Goal: Task Accomplishment & Management: Manage account settings

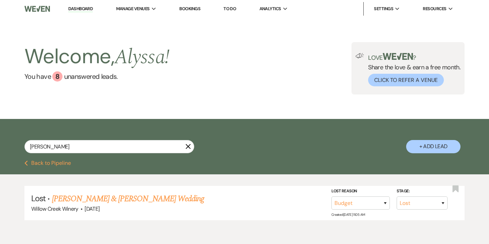
select select "8"
select select "7"
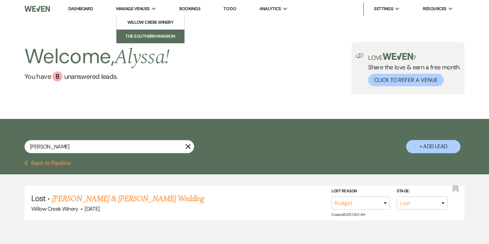
click at [141, 32] on link "The Southern Mansion" at bounding box center [151, 37] width 68 height 14
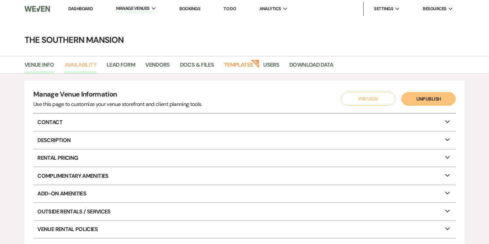
click at [91, 70] on link "Availability" at bounding box center [81, 66] width 32 height 13
select select "2"
select select "2026"
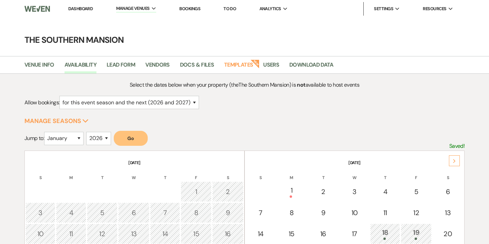
click at [456, 162] on icon "Next" at bounding box center [454, 161] width 3 height 4
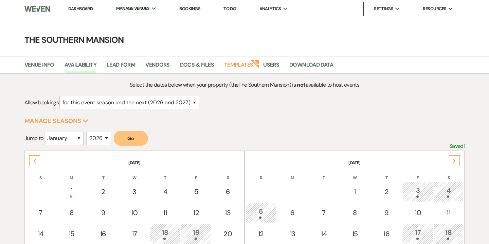
click at [456, 162] on icon "Next" at bounding box center [454, 161] width 3 height 4
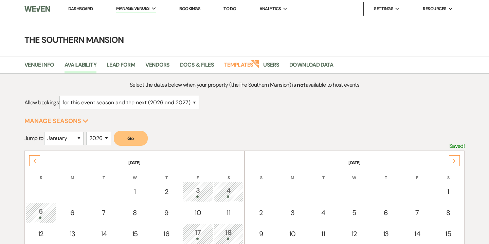
click at [456, 162] on icon "Next" at bounding box center [454, 161] width 3 height 4
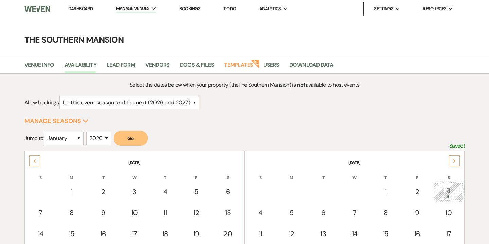
click at [456, 162] on icon "Next" at bounding box center [454, 161] width 3 height 4
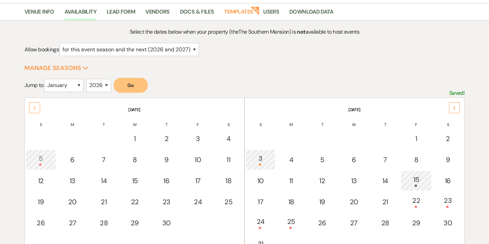
scroll to position [54, 0]
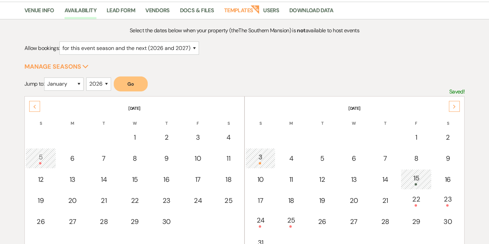
click at [456, 162] on div "9" at bounding box center [448, 158] width 24 height 10
select select "other"
select select "false"
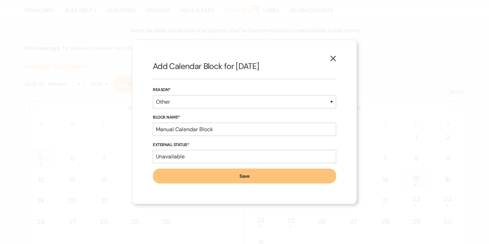
click at [456, 162] on div "X Add Calendar Block for [DATE] Reason* Booked Event Hold Other Block Name* Man…" at bounding box center [244, 122] width 489 height 244
click at [332, 56] on icon "X" at bounding box center [333, 58] width 6 height 6
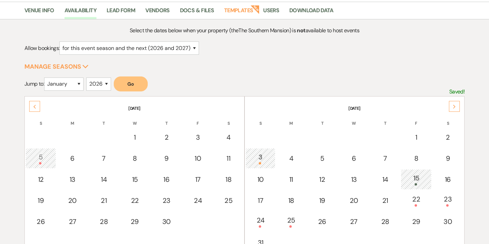
click at [456, 106] on icon "Next" at bounding box center [454, 107] width 3 height 4
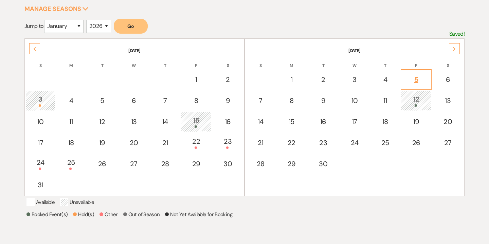
scroll to position [114, 0]
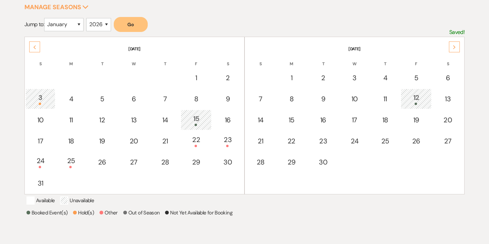
click at [198, 121] on div "15" at bounding box center [195, 119] width 23 height 13
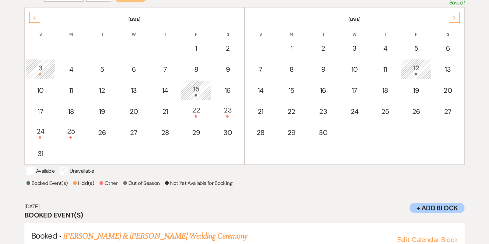
scroll to position [144, 0]
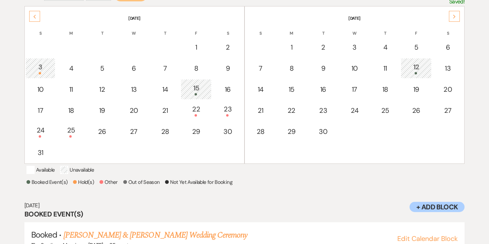
click at [416, 76] on td "12" at bounding box center [416, 68] width 31 height 20
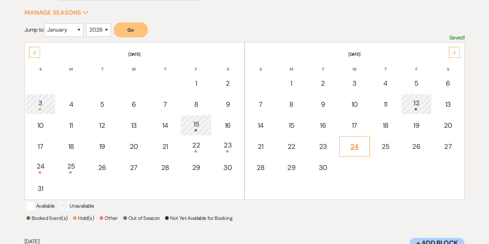
scroll to position [0, 0]
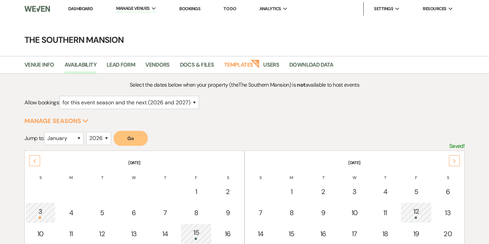
select select "8"
select select "7"
